Goal: Task Accomplishment & Management: Use online tool/utility

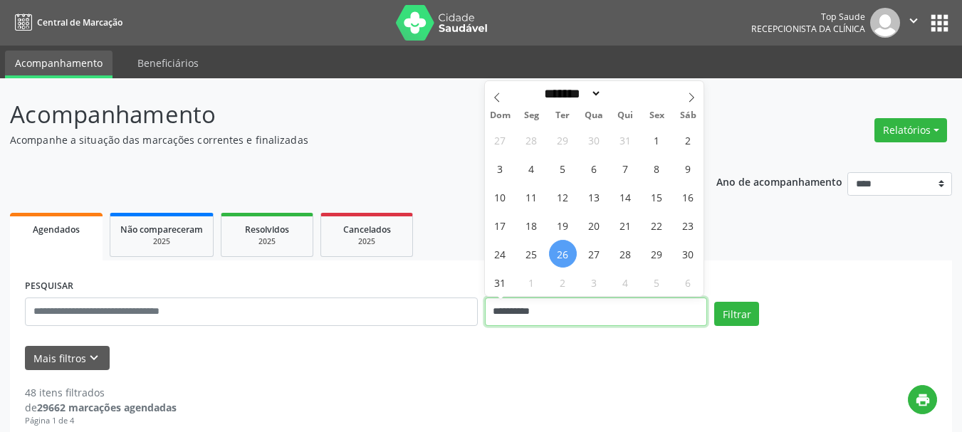
drag, startPoint x: 550, startPoint y: 321, endPoint x: 460, endPoint y: 334, distance: 90.8
click at [460, 334] on div "**********" at bounding box center [481, 306] width 920 height 61
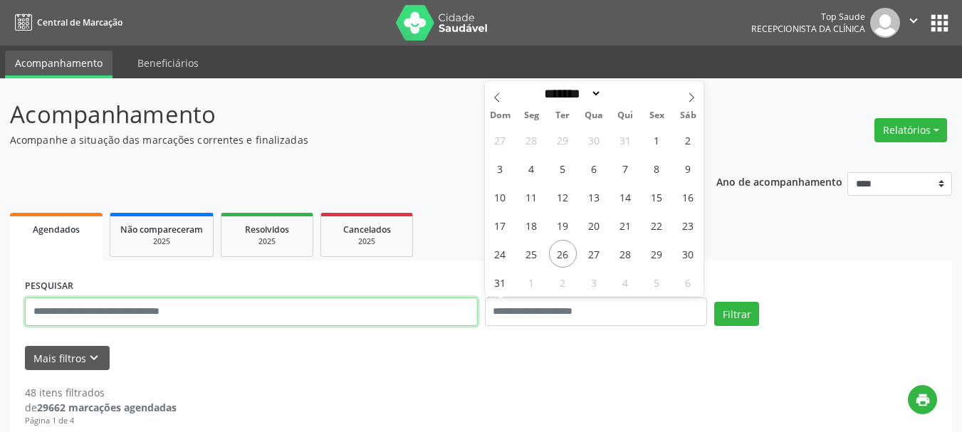
click at [236, 322] on input "text" at bounding box center [251, 312] width 453 height 28
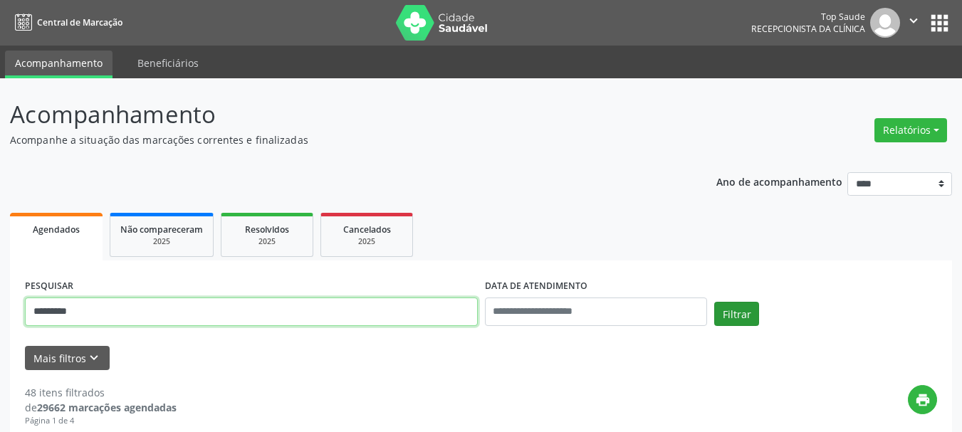
type input "*********"
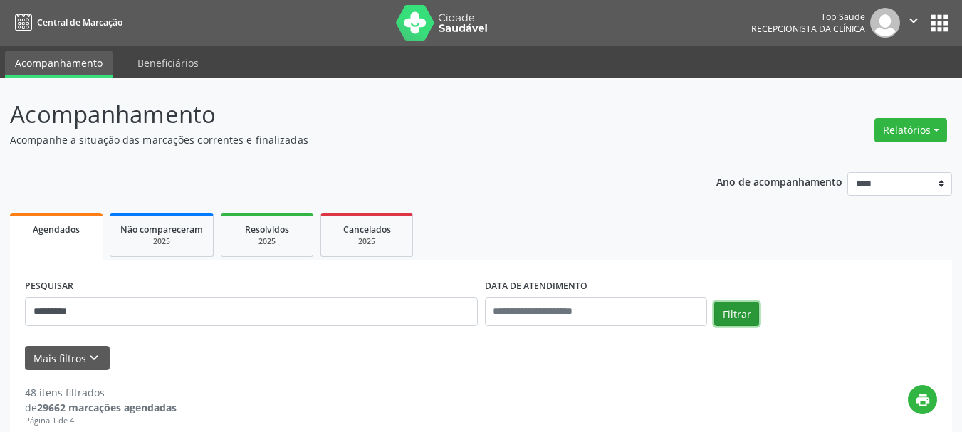
click at [727, 316] on button "Filtrar" at bounding box center [736, 314] width 45 height 24
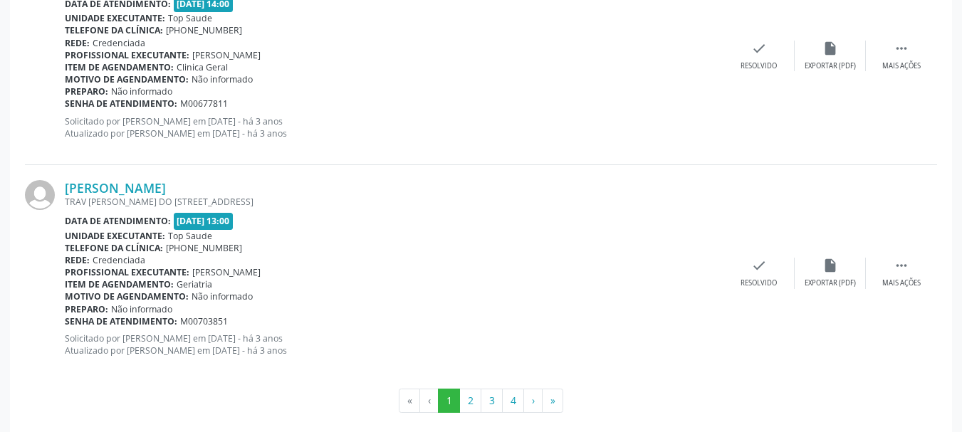
scroll to position [3323, 0]
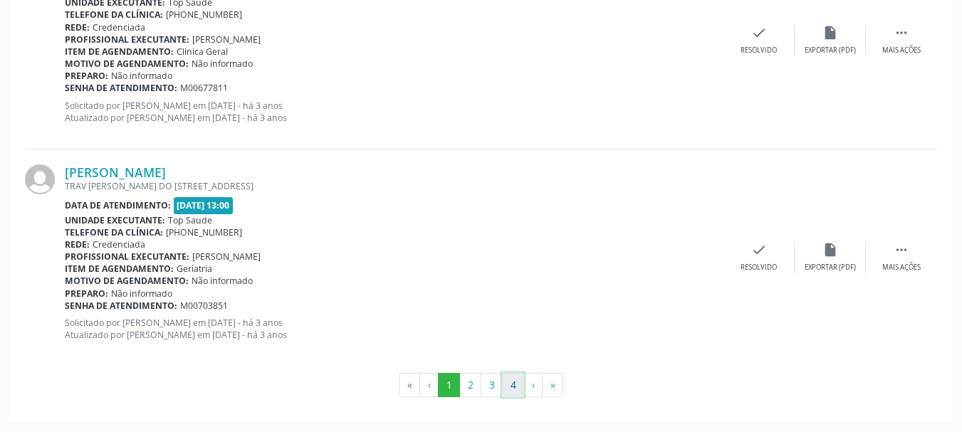
click at [519, 382] on button "4" at bounding box center [513, 385] width 22 height 24
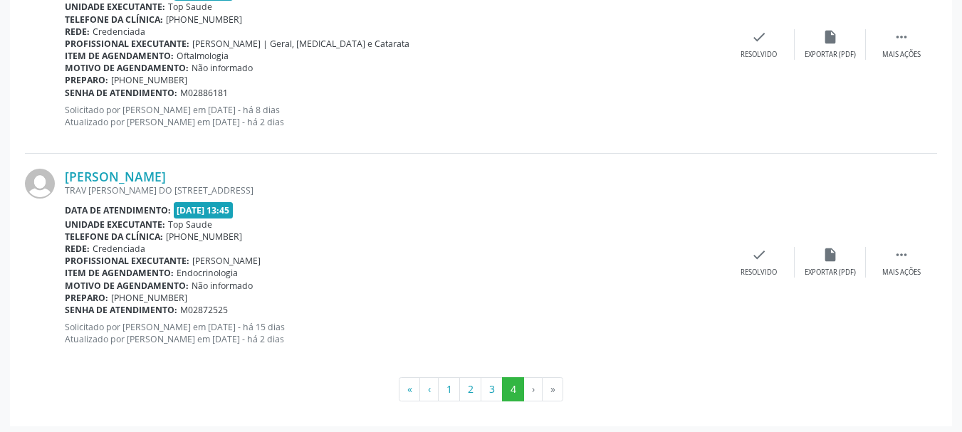
scroll to position [713, 0]
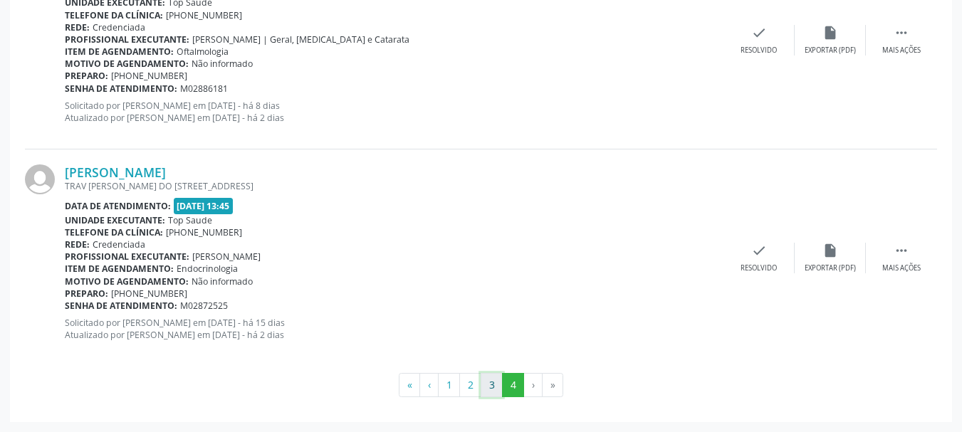
click at [496, 385] on button "3" at bounding box center [492, 385] width 22 height 24
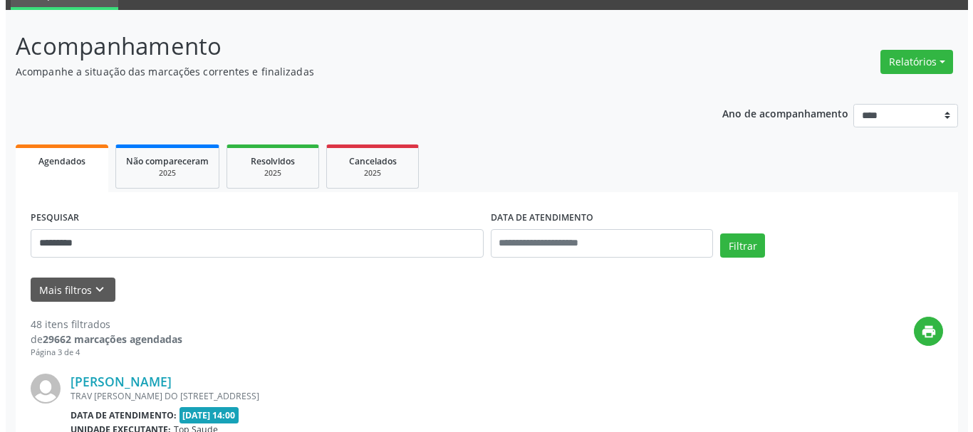
scroll to position [0, 0]
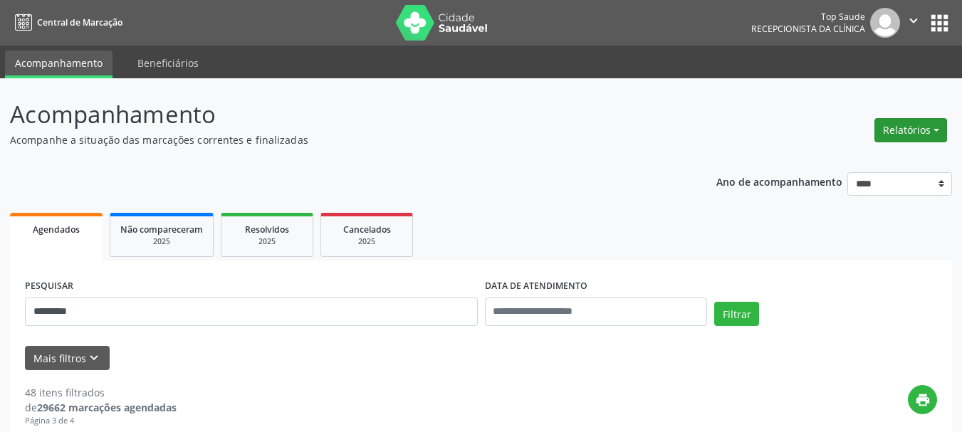
click at [892, 130] on button "Relatórios" at bounding box center [911, 130] width 73 height 24
click at [856, 156] on link "Agendamentos" at bounding box center [871, 161] width 153 height 20
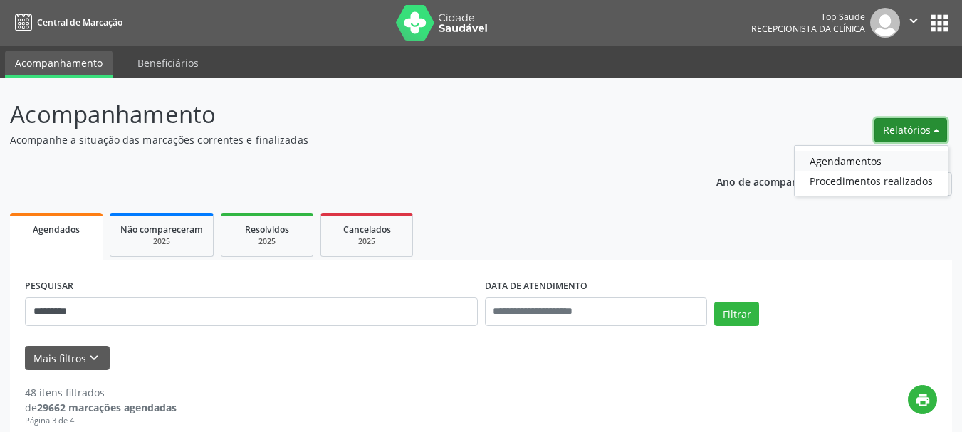
select select "*"
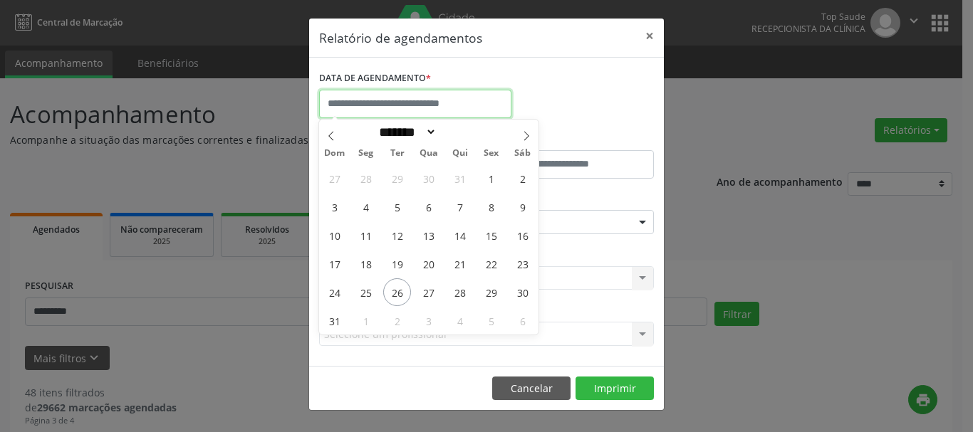
click at [475, 98] on input "text" at bounding box center [415, 104] width 192 height 28
click at [392, 298] on span "26" at bounding box center [397, 292] width 28 height 28
type input "**********"
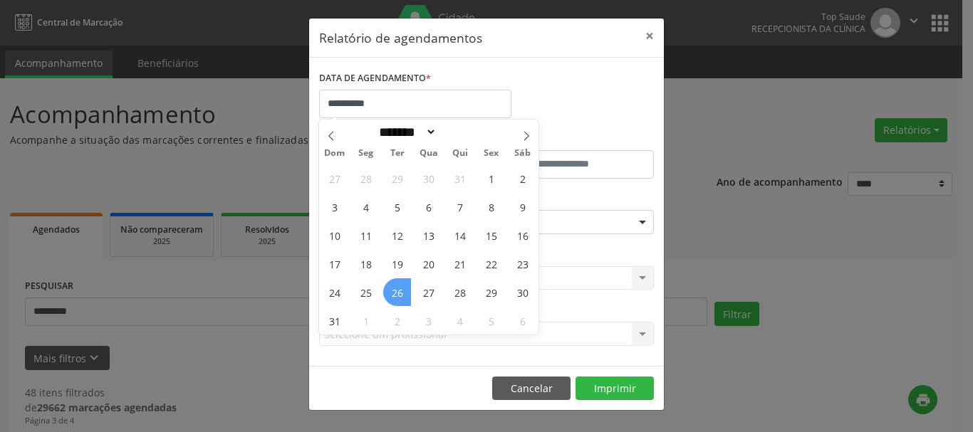
click at [392, 298] on span "26" at bounding box center [397, 292] width 28 height 28
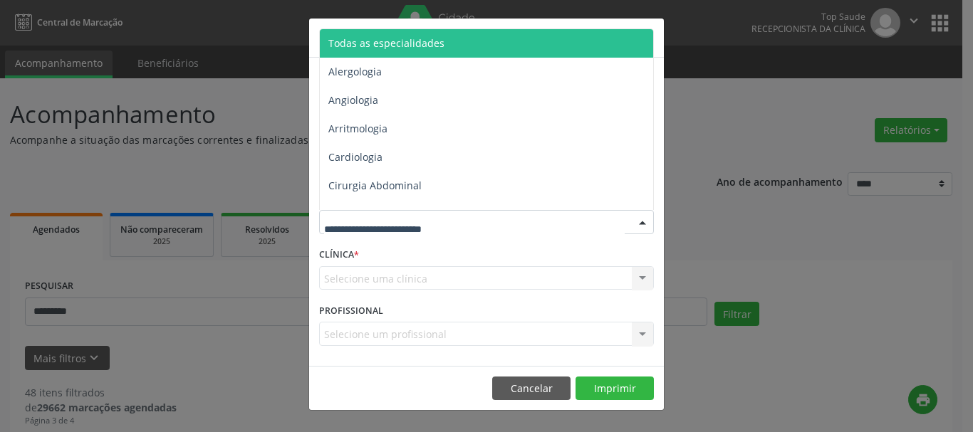
click at [417, 41] on span "Todas as especialidades" at bounding box center [386, 43] width 116 height 14
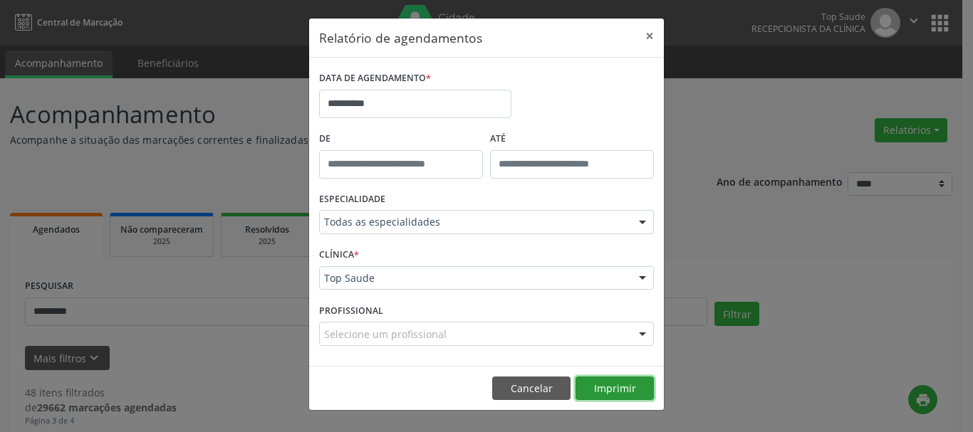
click at [610, 380] on button "Imprimir" at bounding box center [614, 389] width 78 height 24
